Goal: Check status: Check status

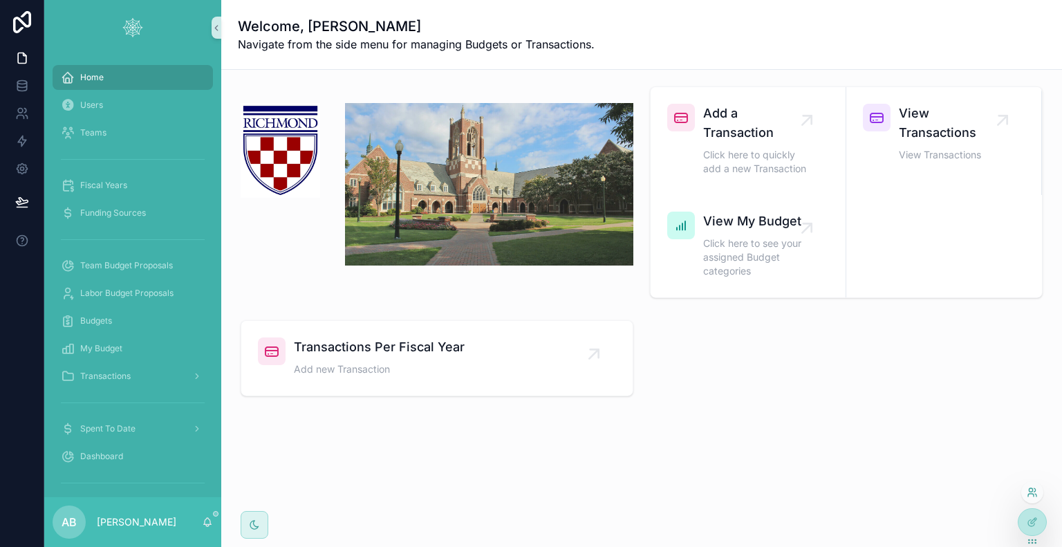
click at [1030, 491] on icon at bounding box center [1030, 489] width 3 height 3
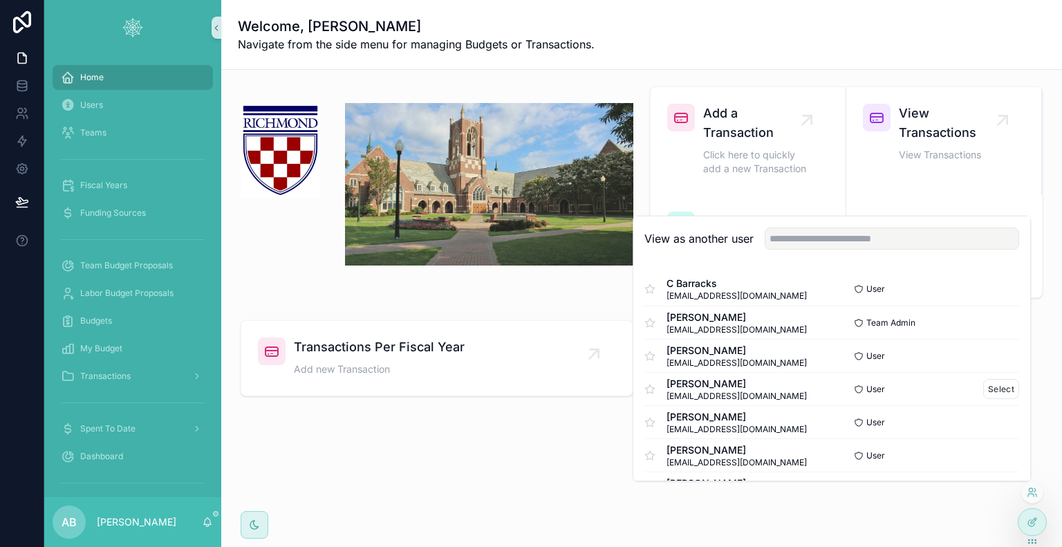
scroll to position [69, 0]
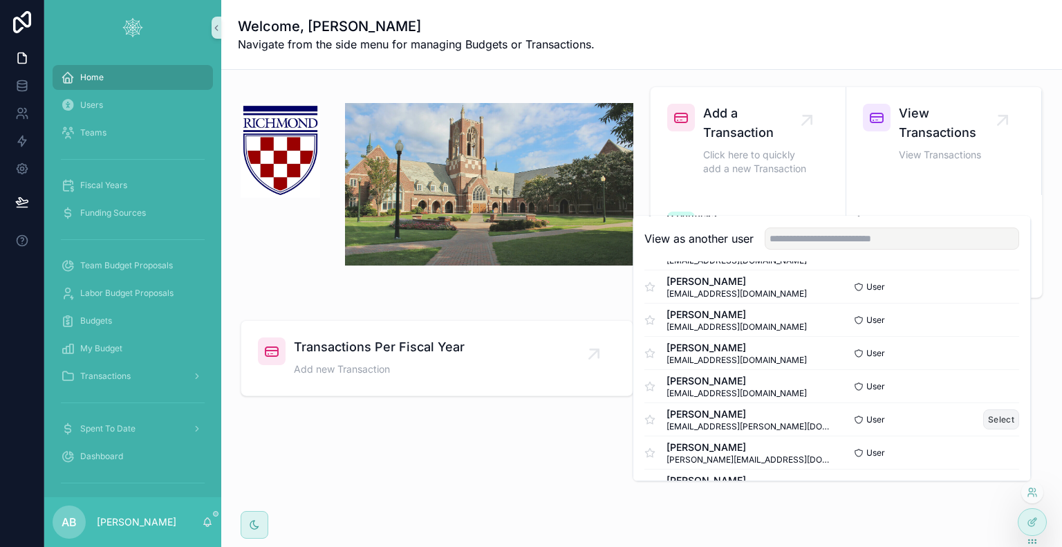
click at [998, 417] on button "Select" at bounding box center [1001, 419] width 36 height 20
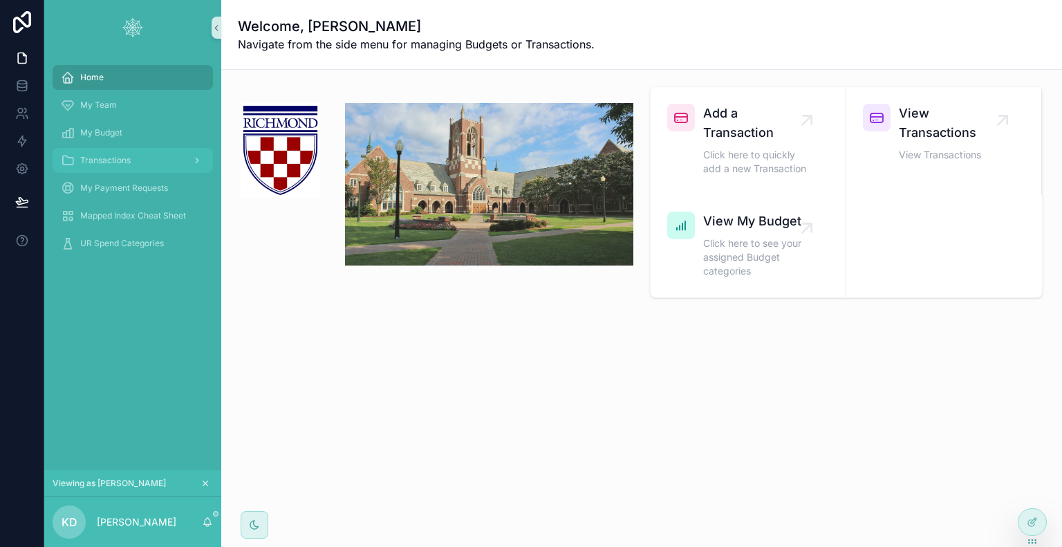
click at [120, 162] on span "Transactions" at bounding box center [105, 160] width 50 height 11
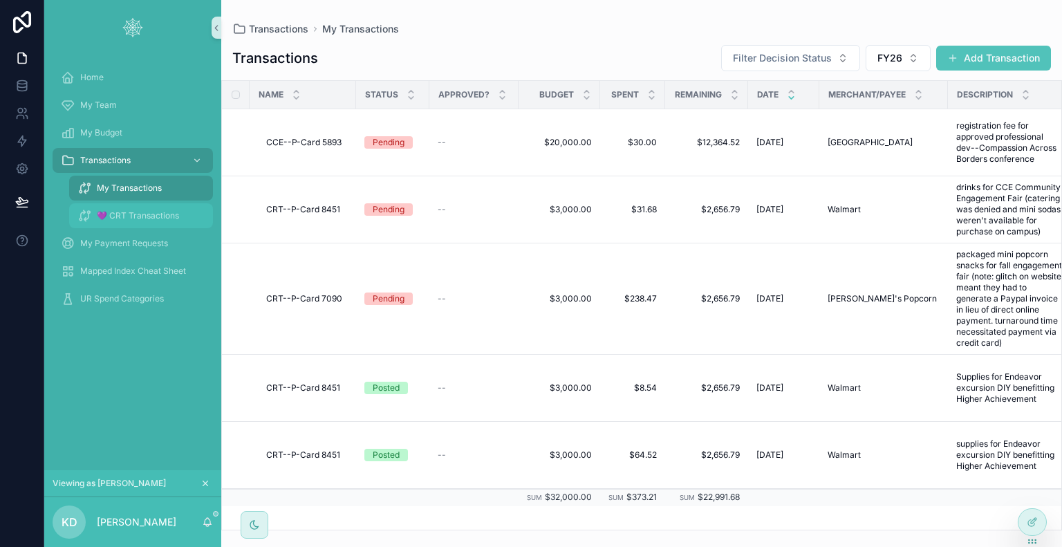
click at [136, 214] on span "💜 CRT Transactions" at bounding box center [138, 215] width 82 height 11
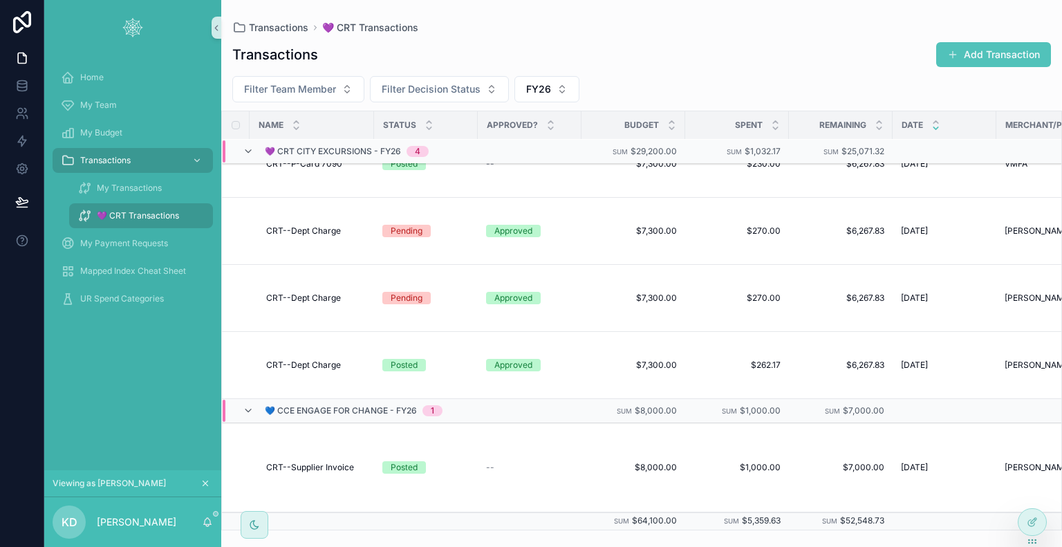
scroll to position [1004, 0]
click at [312, 462] on span "CRT--Supplier Invoice" at bounding box center [310, 467] width 88 height 11
